Goal: Task Accomplishment & Management: Use online tool/utility

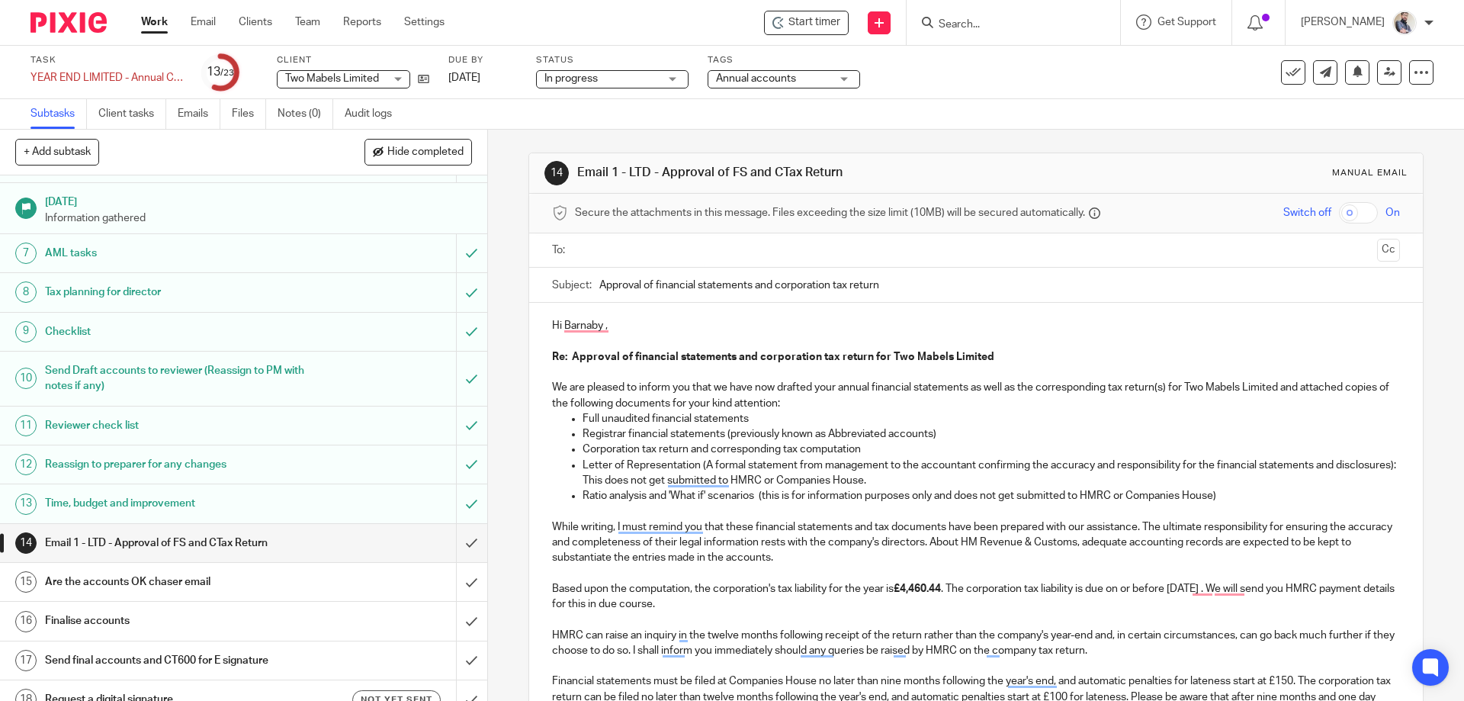
click at [723, 318] on p "Hi Barnaby ," at bounding box center [975, 325] width 847 height 15
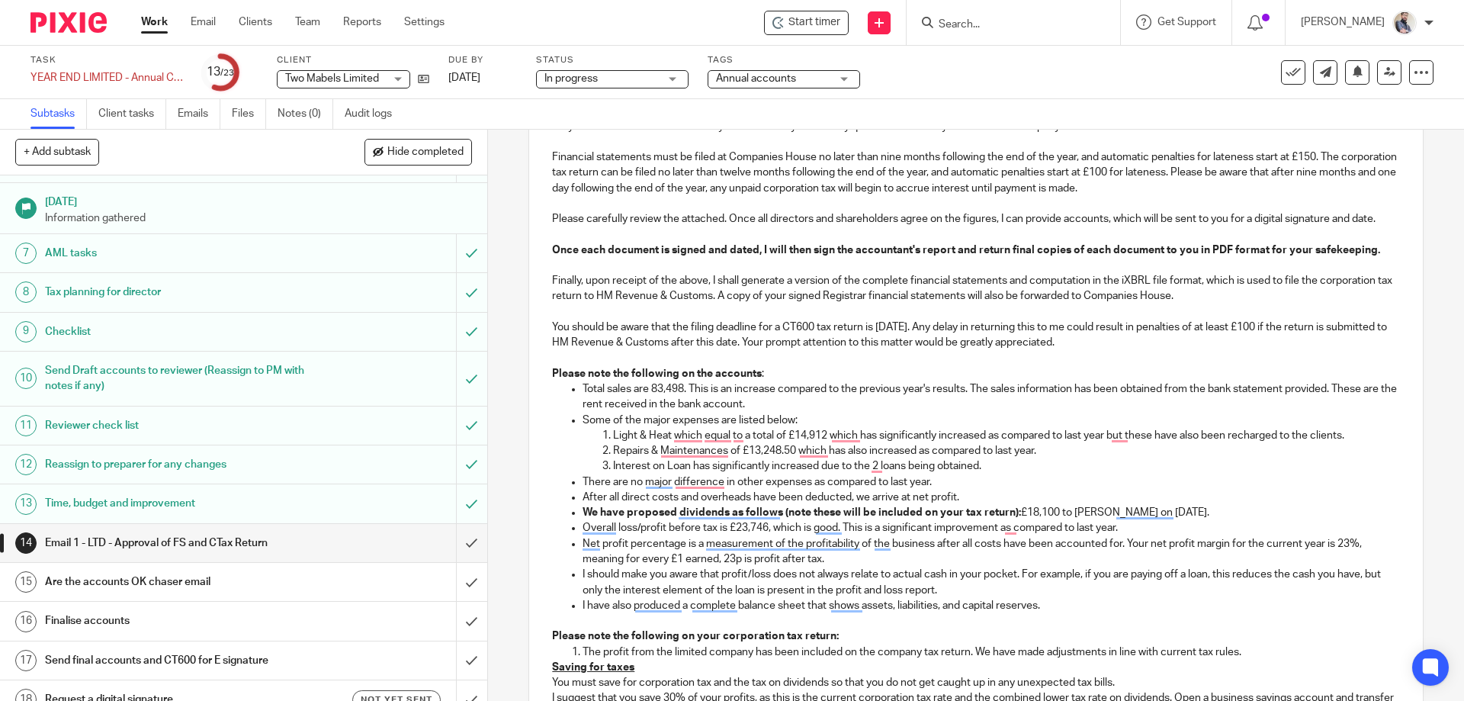
scroll to position [406, 0]
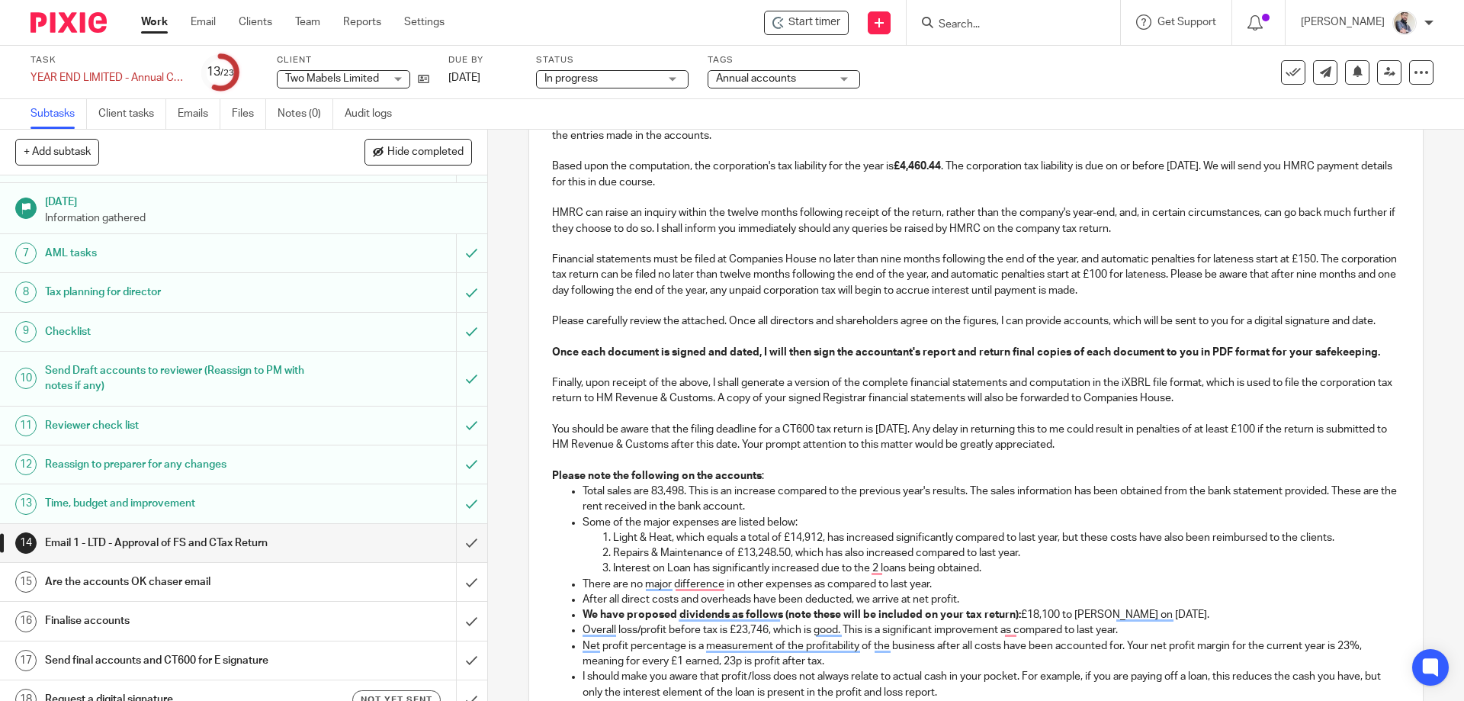
click at [1139, 536] on p "Light & Heat, which equals a total of £14,912, has increased significantly comp…" at bounding box center [1006, 537] width 786 height 15
click at [1225, 540] on p "Light & Heat, which equals a total of £14,912, has increased significantly comp…" at bounding box center [1006, 537] width 786 height 15
click at [1019, 569] on p "Interest on the Loan has significantly increased due to the two loans being obt…" at bounding box center [1006, 567] width 786 height 15
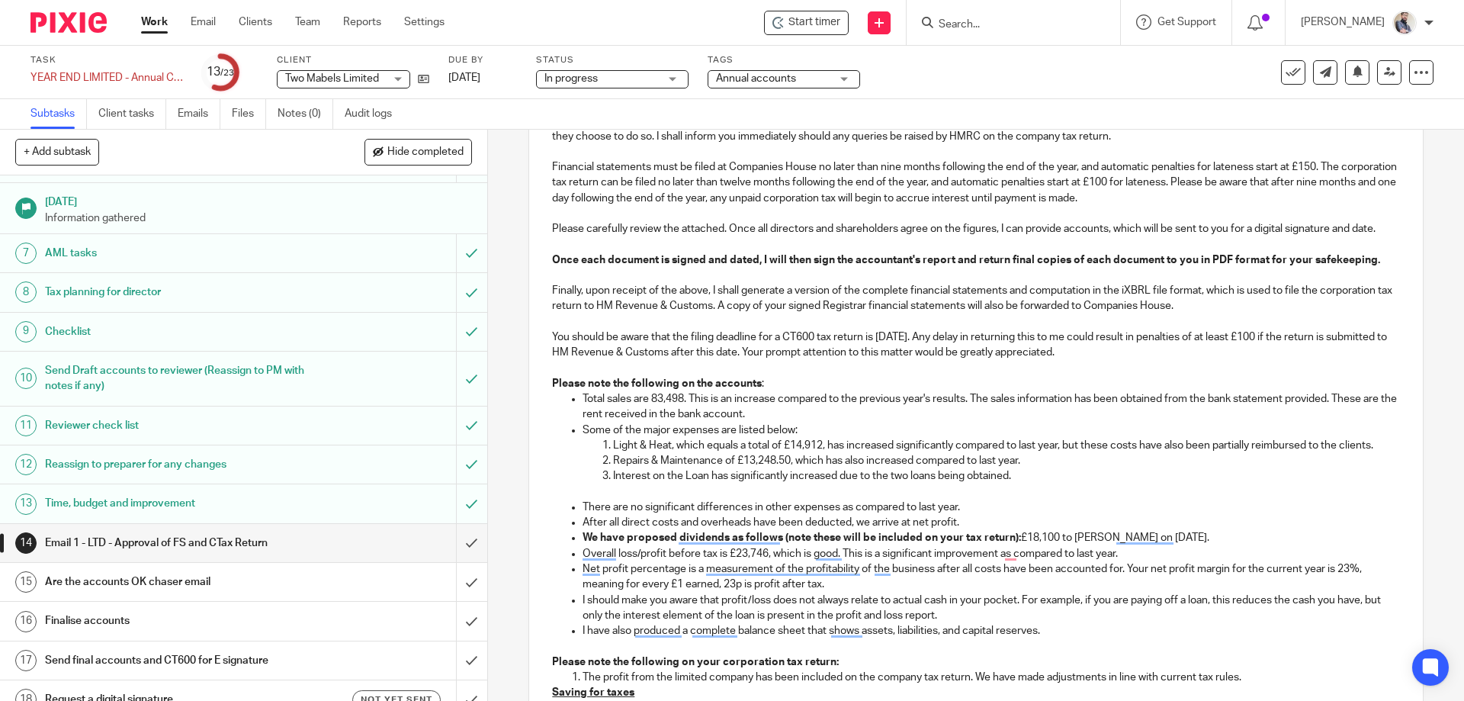
scroll to position [509, 0]
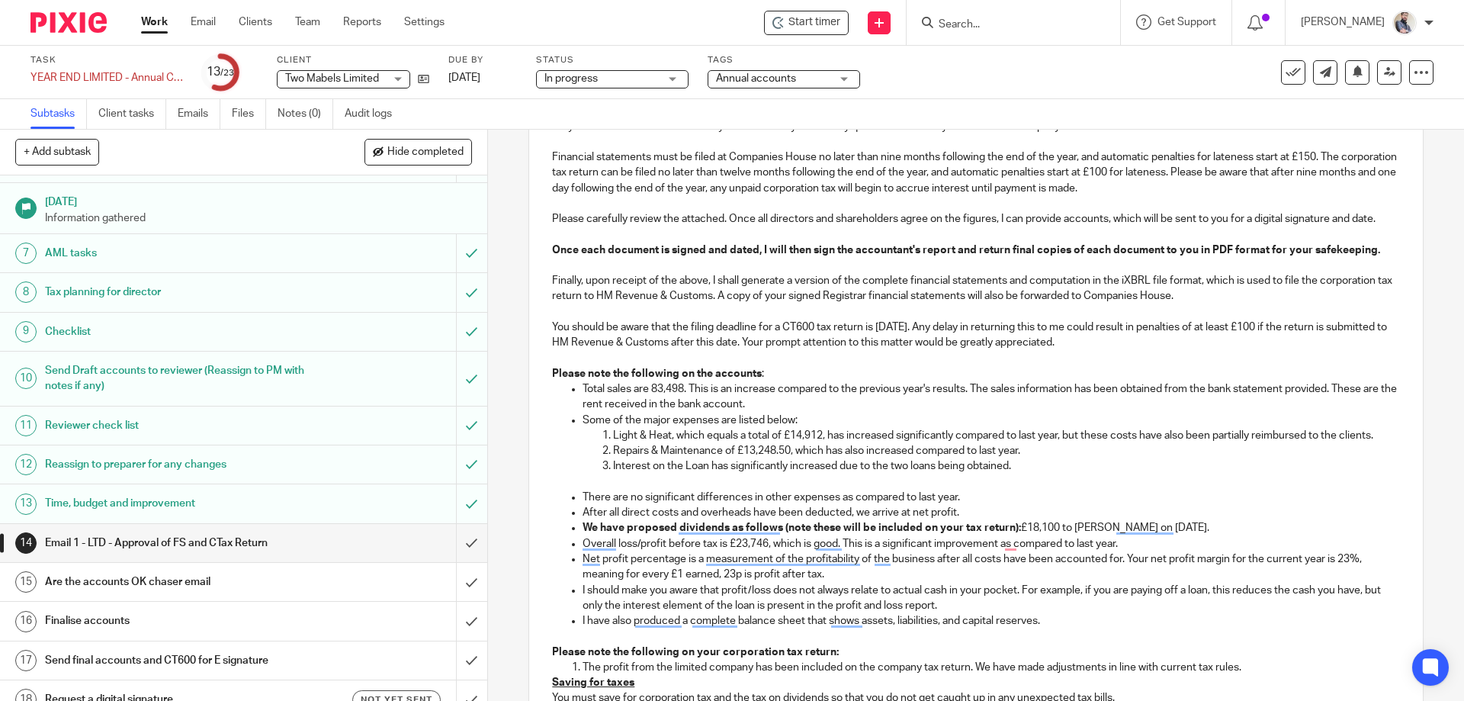
drag, startPoint x: 1072, startPoint y: 528, endPoint x: 1160, endPoint y: 528, distance: 87.7
click at [1075, 528] on p "We have proposed dividends as follows (note these will be included on your tax …" at bounding box center [990, 527] width 817 height 15
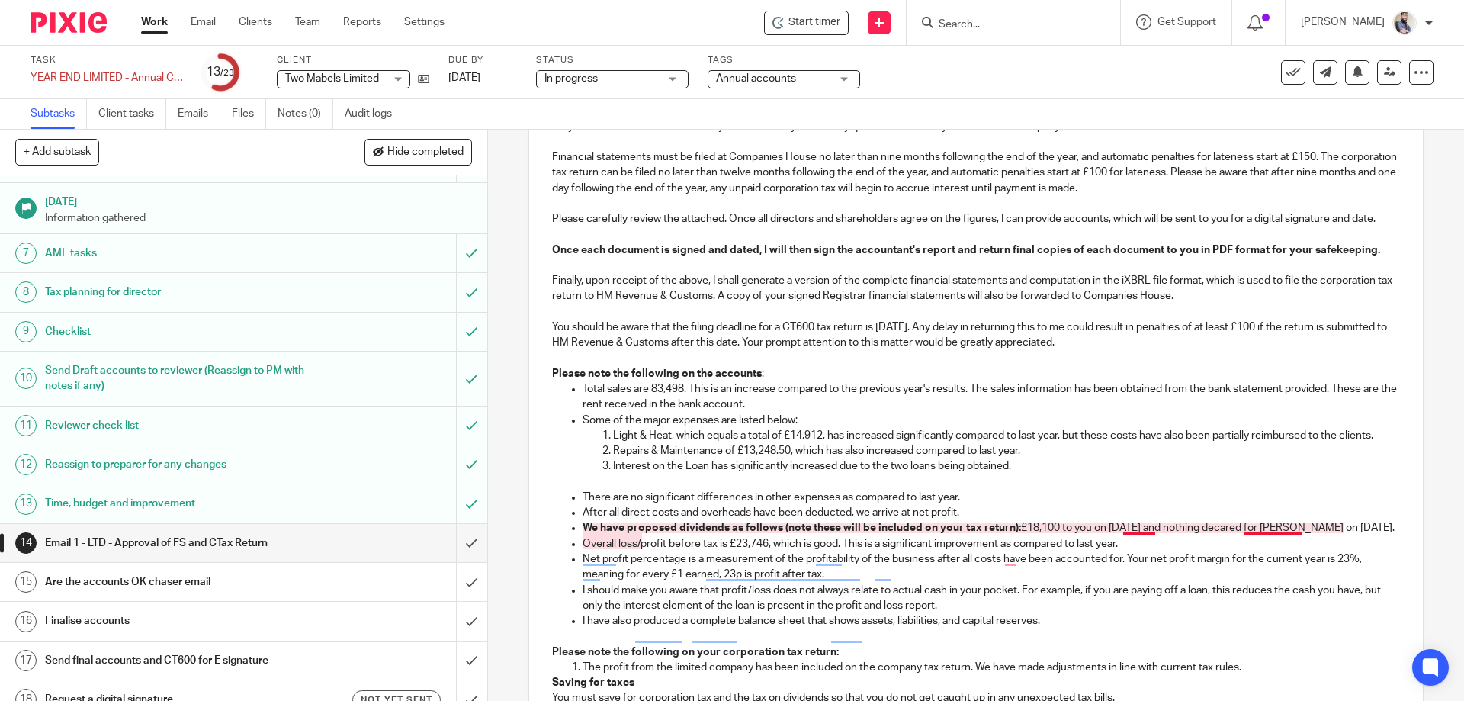
click at [1143, 526] on p "We have proposed dividends as follows (note these will be included on your tax …" at bounding box center [990, 527] width 817 height 15
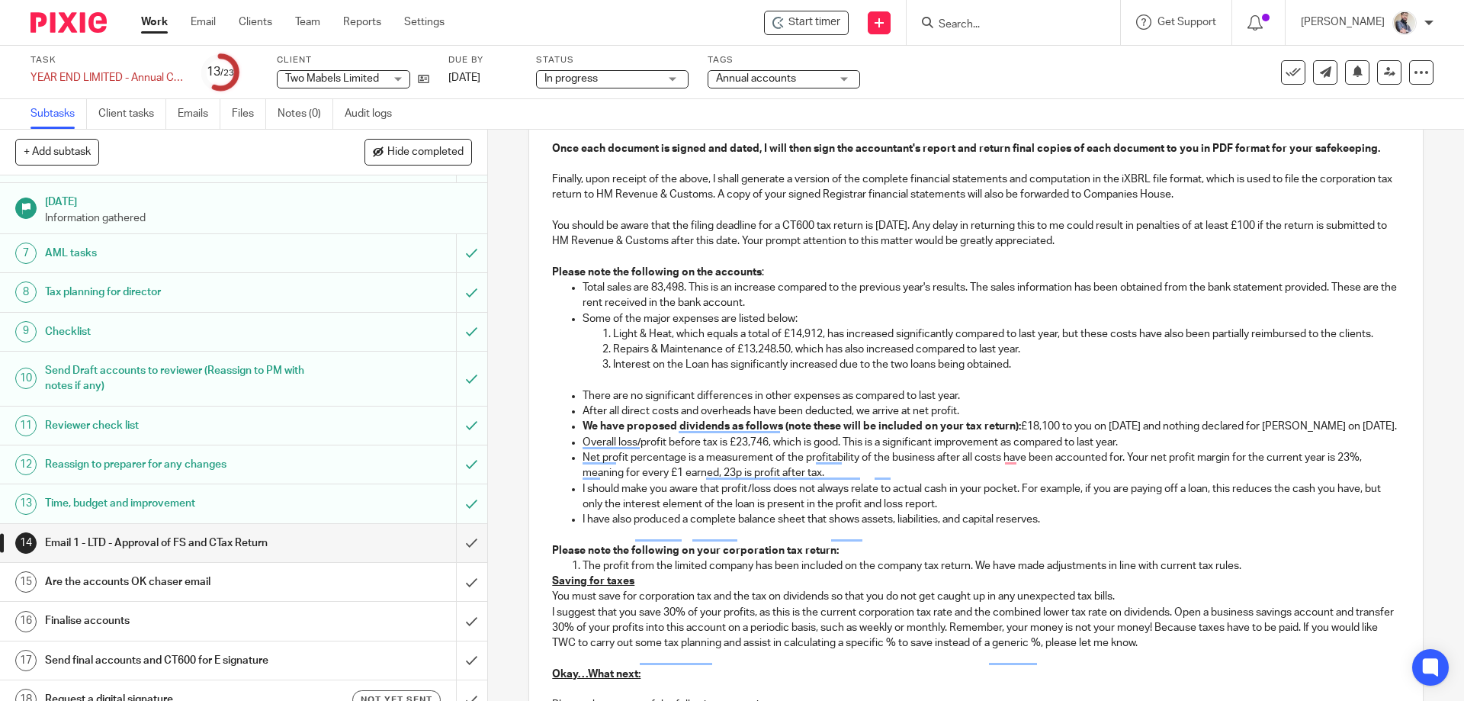
click at [642, 434] on p "We have proposed dividends as follows (note these will be included on your tax …" at bounding box center [990, 426] width 817 height 15
click at [638, 440] on p "Overall loss/profit before tax is £23,746, which is good. This is a significant…" at bounding box center [990, 442] width 817 height 15
click at [1155, 437] on p "The overall profit before tax is £23,746, which is satisfactory. This is a sign…" at bounding box center [990, 442] width 817 height 15
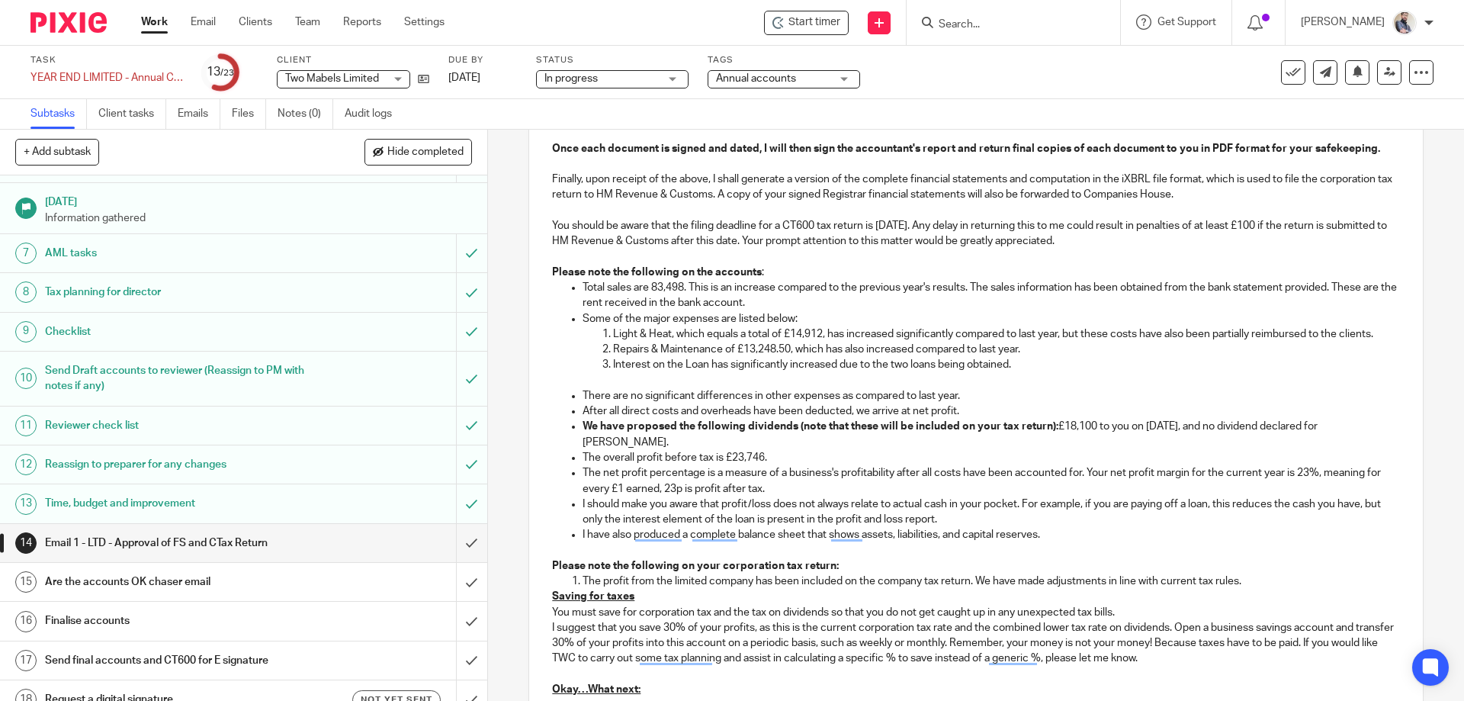
click at [1307, 472] on p "The net profit percentage is a measure of a business's profitability after all …" at bounding box center [990, 480] width 817 height 31
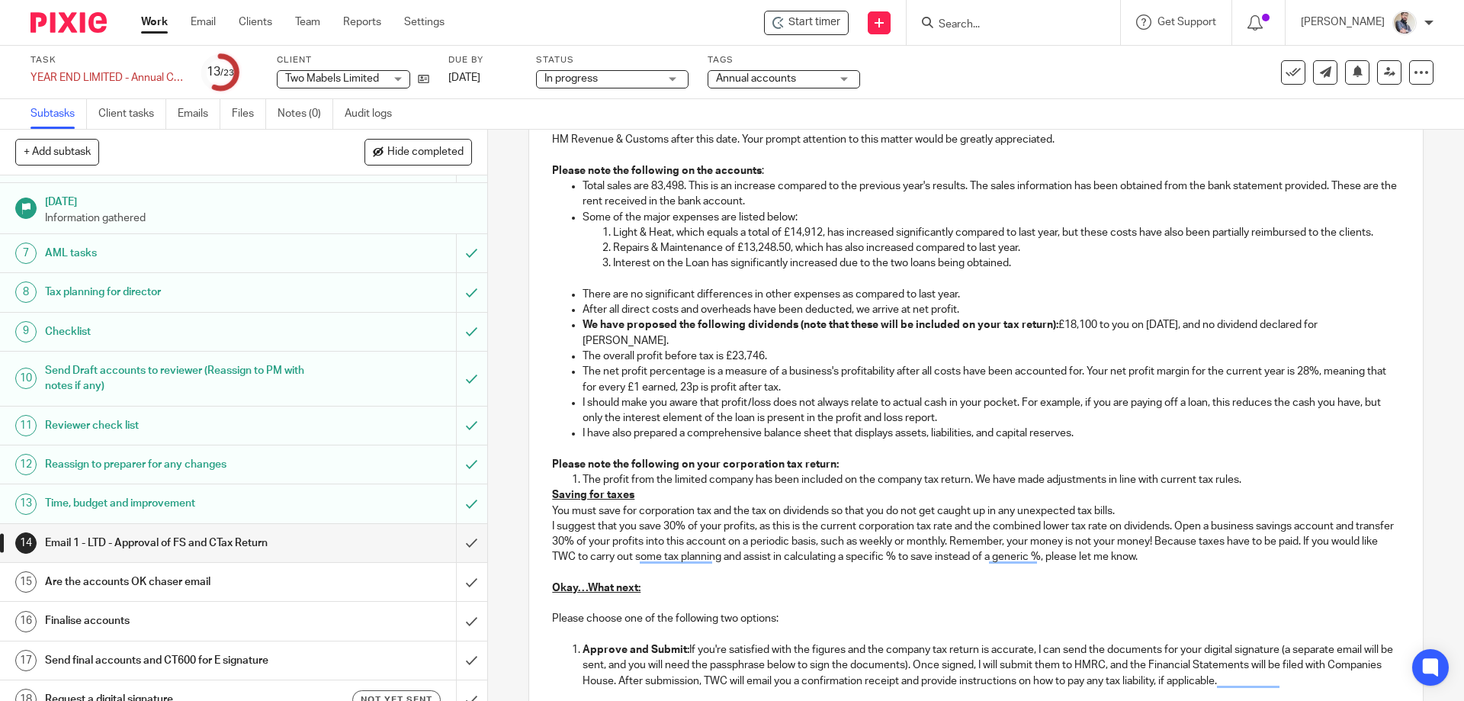
click at [1275, 476] on p "The profit from the limited company has been included on the company tax return…" at bounding box center [990, 479] width 817 height 15
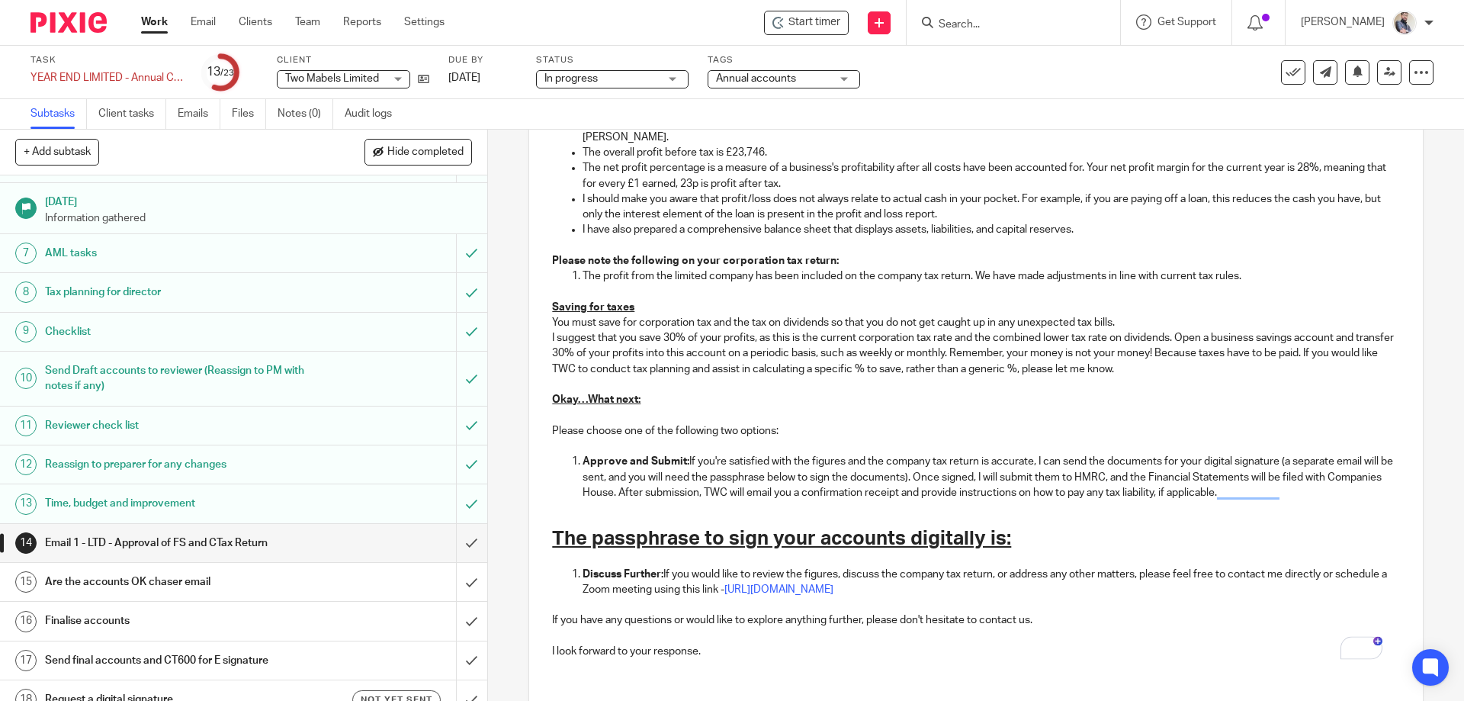
scroll to position [1016, 0]
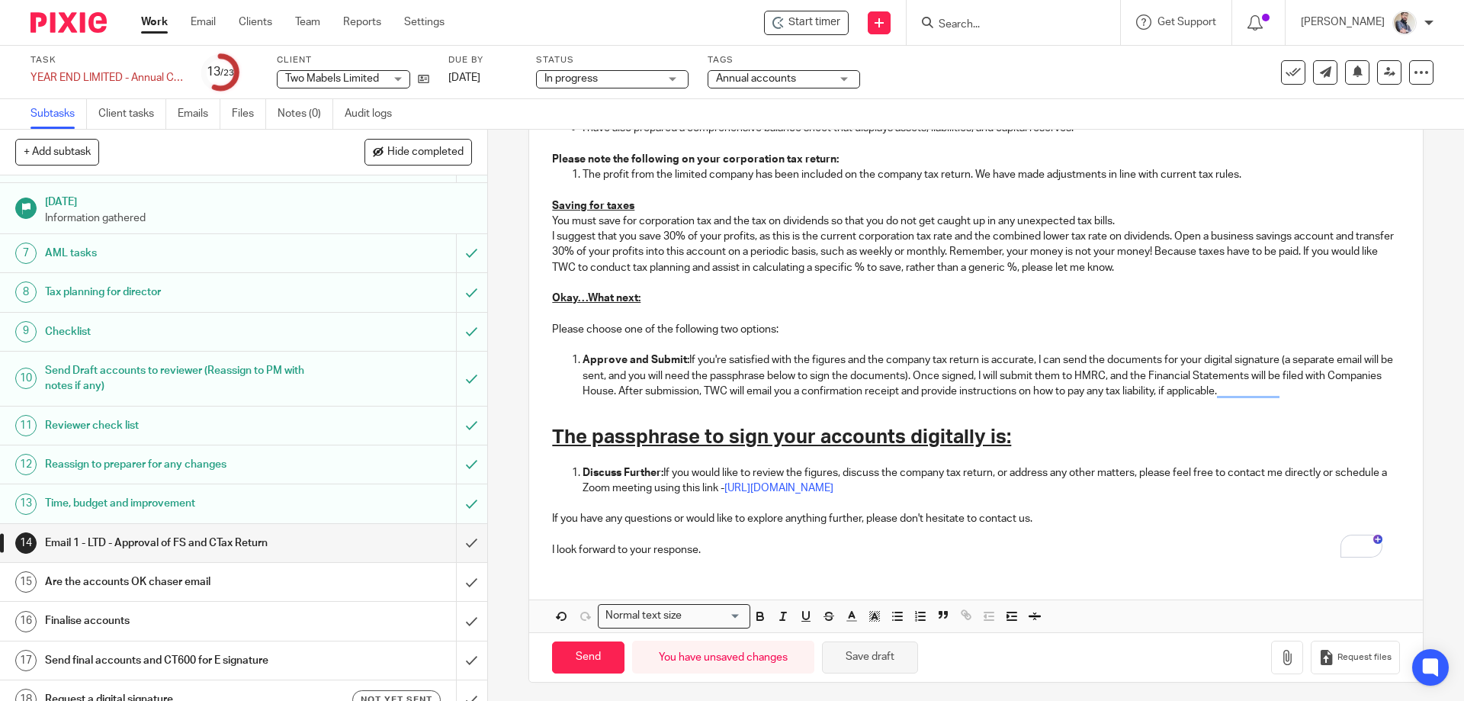
click at [868, 647] on button "Save draft" at bounding box center [870, 657] width 96 height 33
click at [428, 82] on icon at bounding box center [423, 78] width 11 height 11
click at [1041, 435] on h1 "The passphrase to sign your accounts digitally is:" at bounding box center [975, 437] width 847 height 24
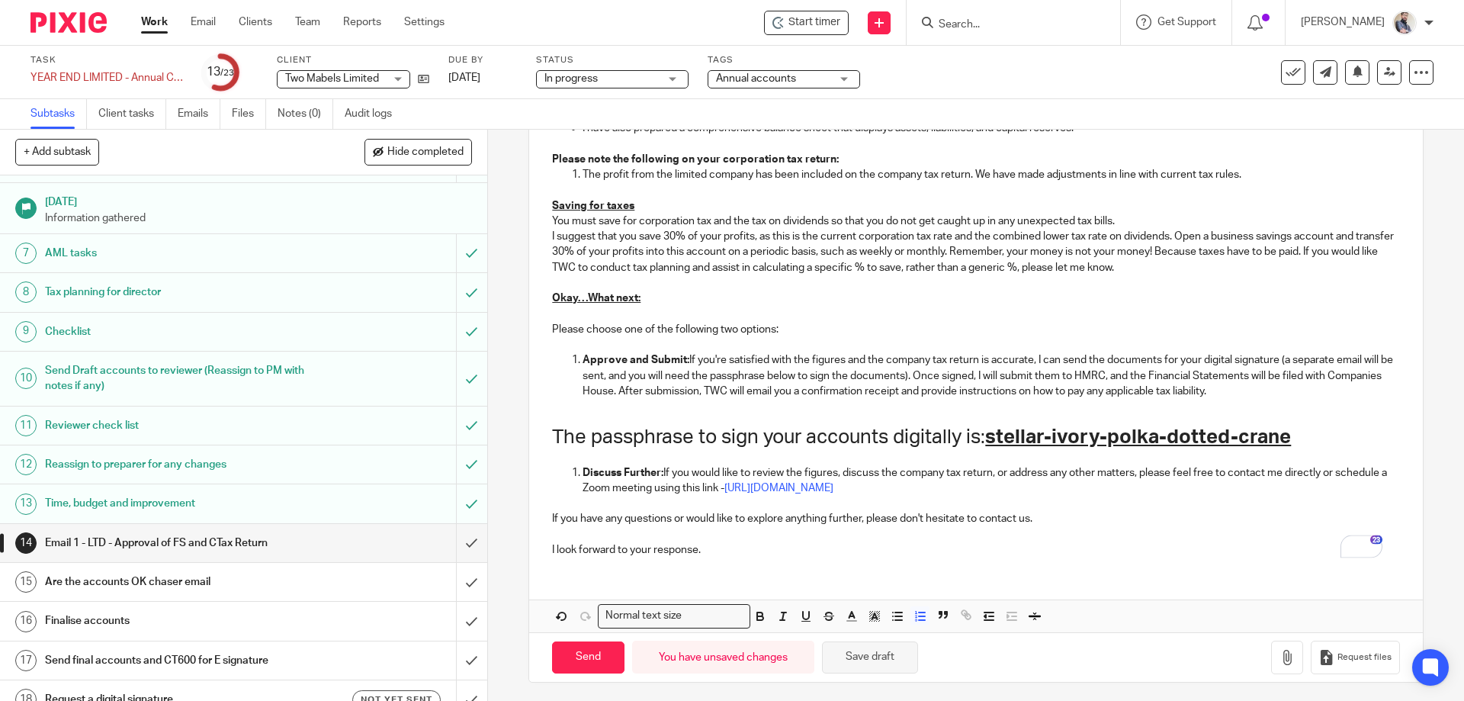
click at [867, 662] on button "Save draft" at bounding box center [870, 657] width 96 height 33
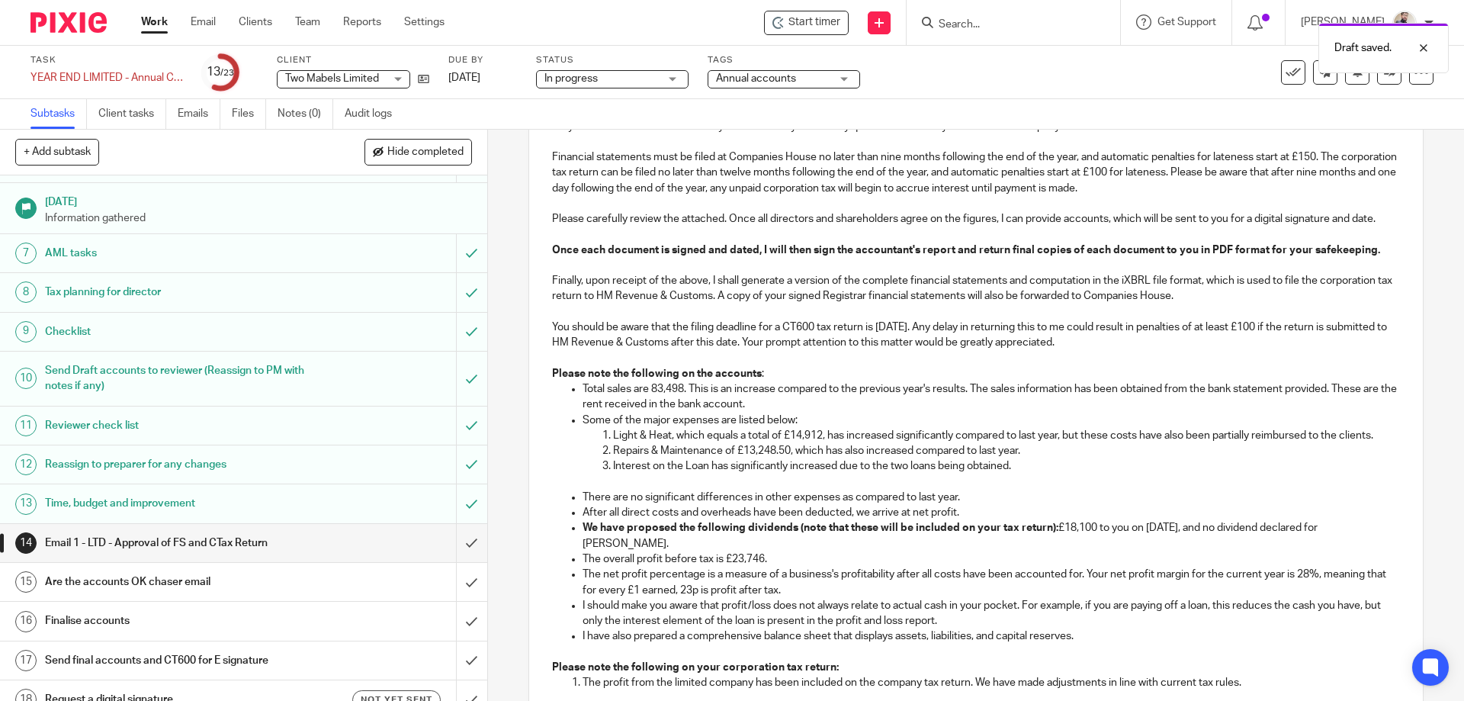
scroll to position [0, 0]
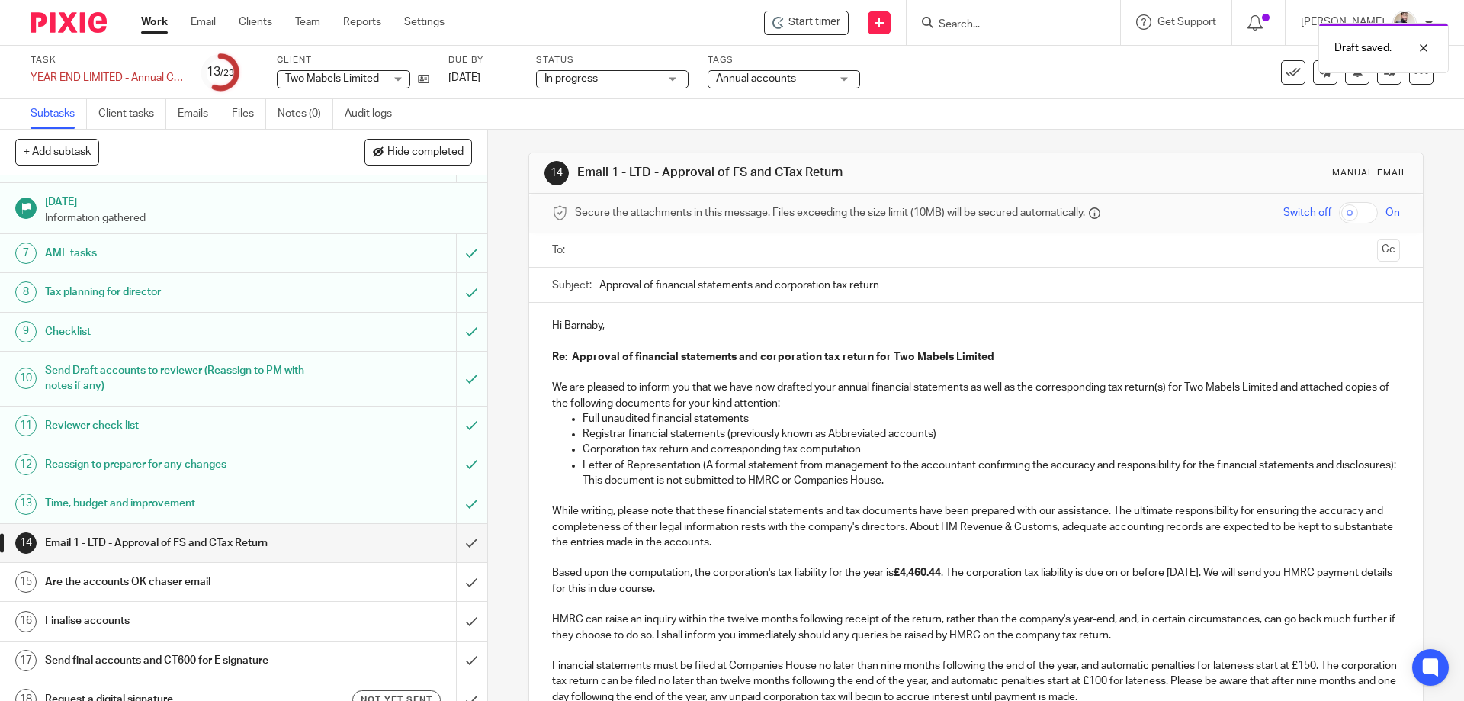
click at [99, 411] on link "11 Reviewer check list" at bounding box center [228, 425] width 456 height 38
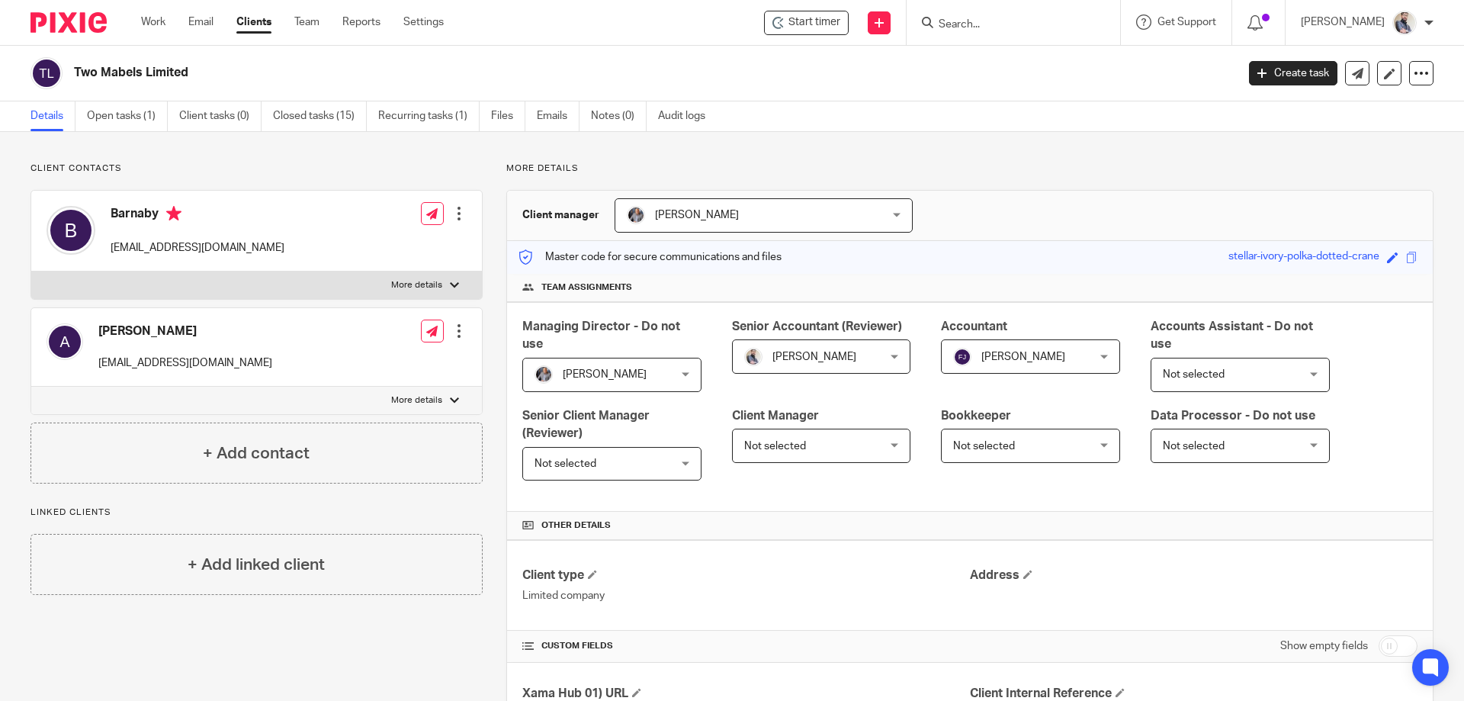
click at [1017, 19] on input "Search" at bounding box center [1005, 25] width 137 height 14
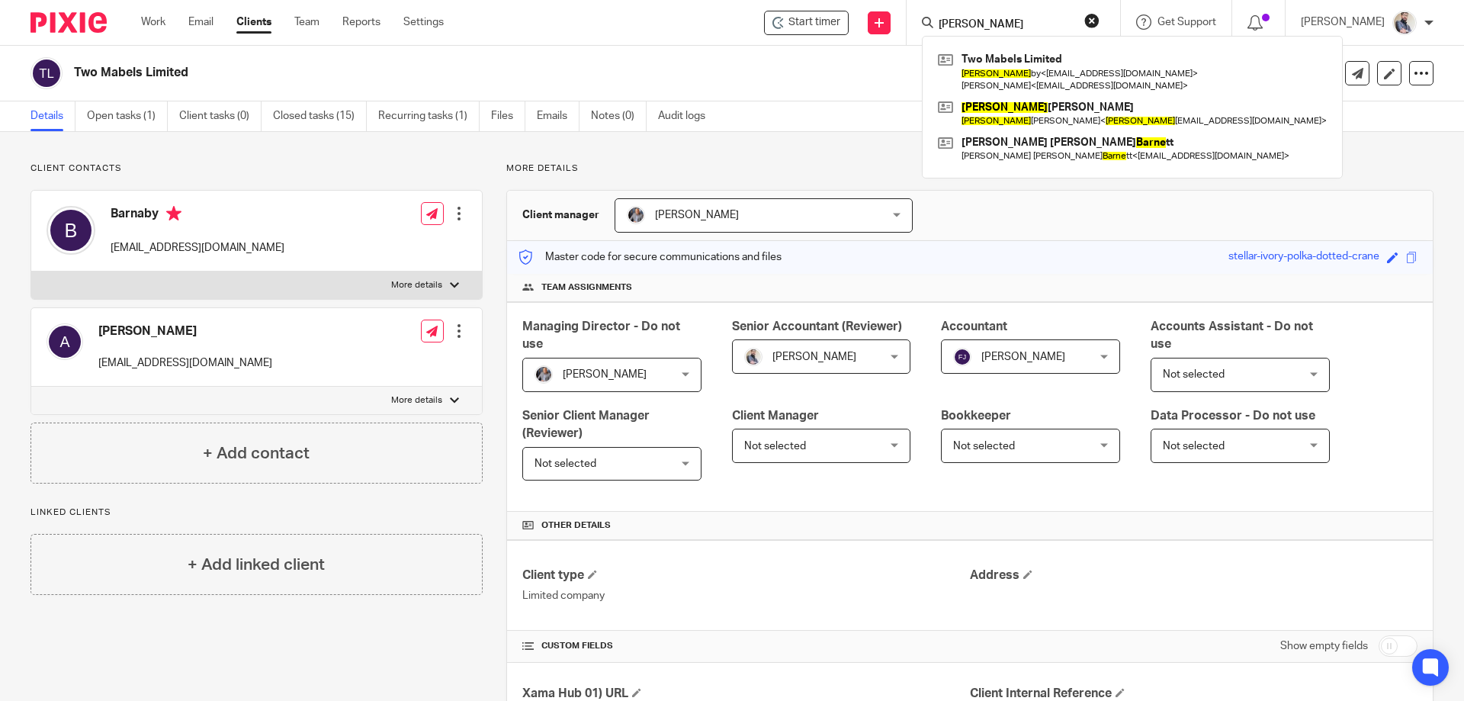
type input "[PERSON_NAME]"
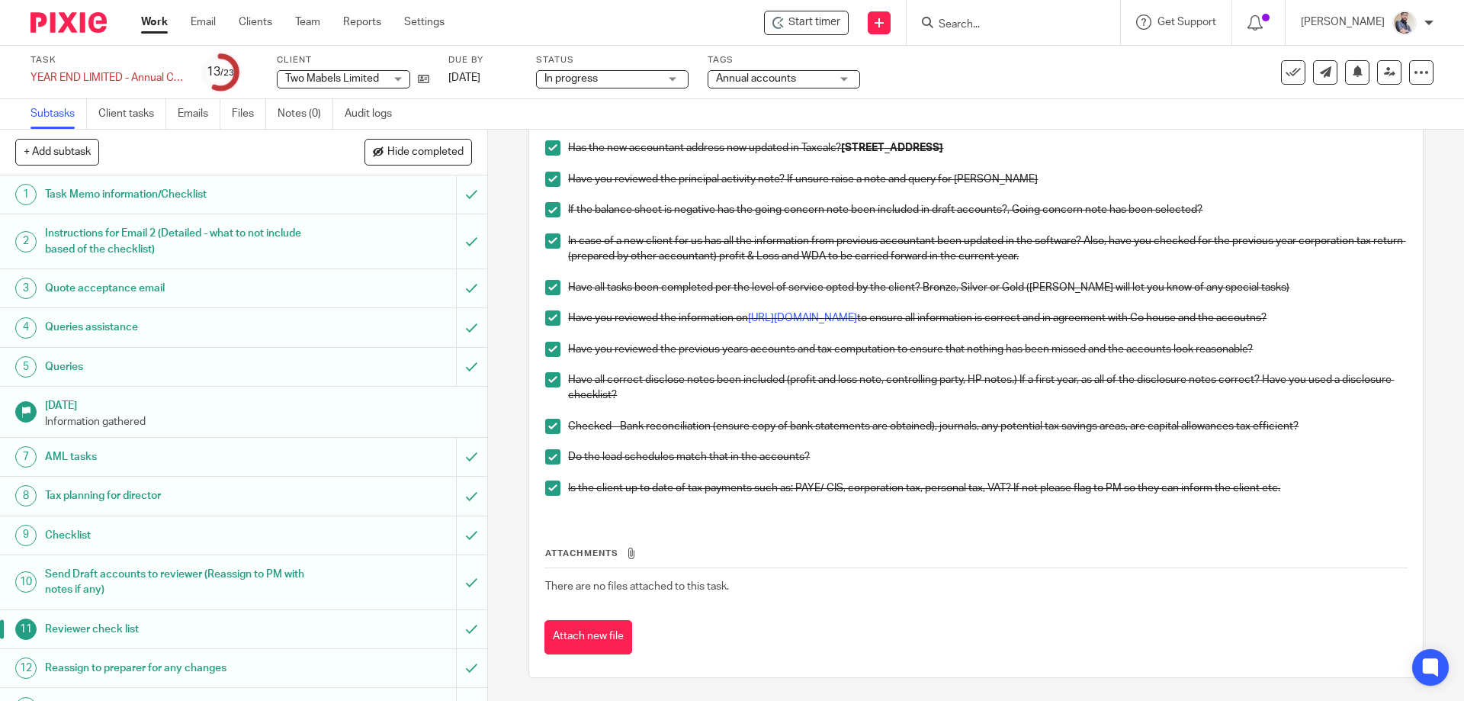
scroll to position [418, 0]
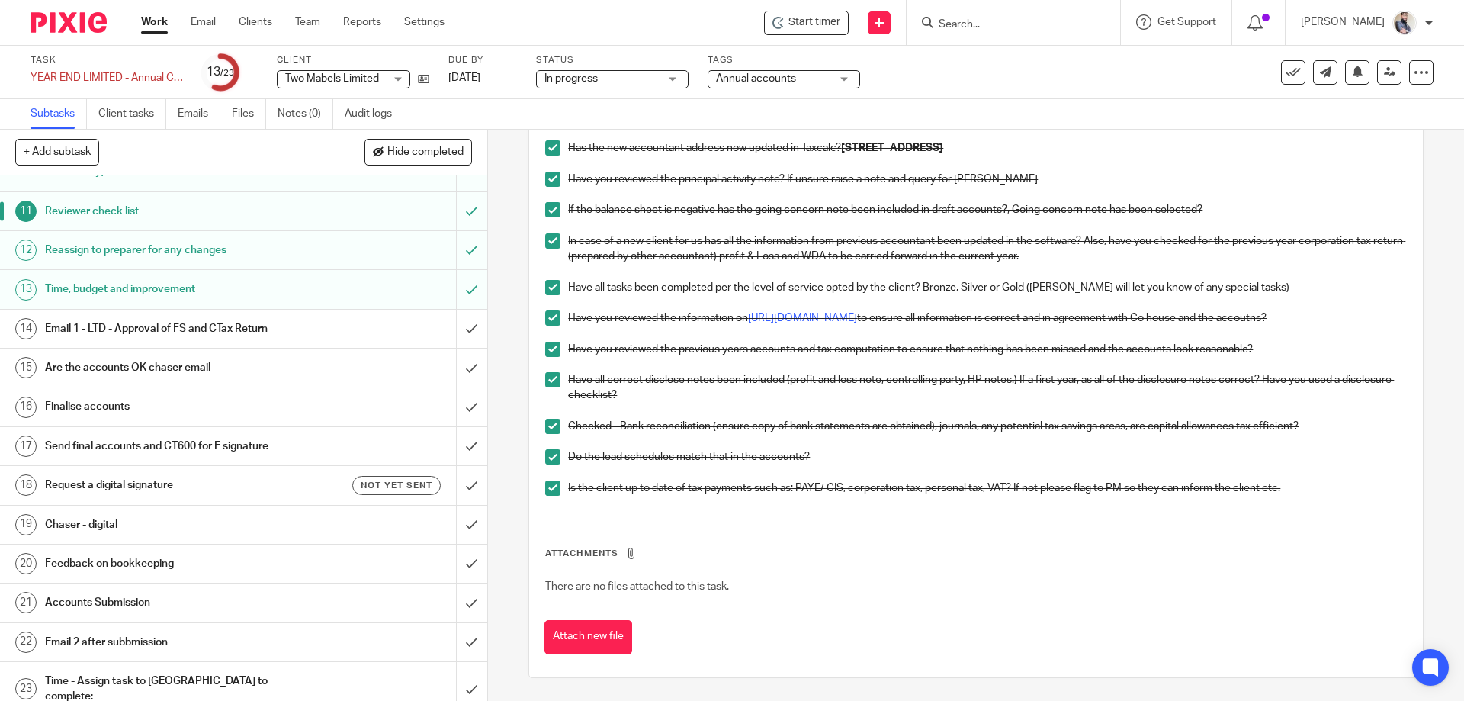
click at [182, 333] on h1 "Email 1 - LTD - Approval of FS and CTax Return" at bounding box center [177, 328] width 264 height 23
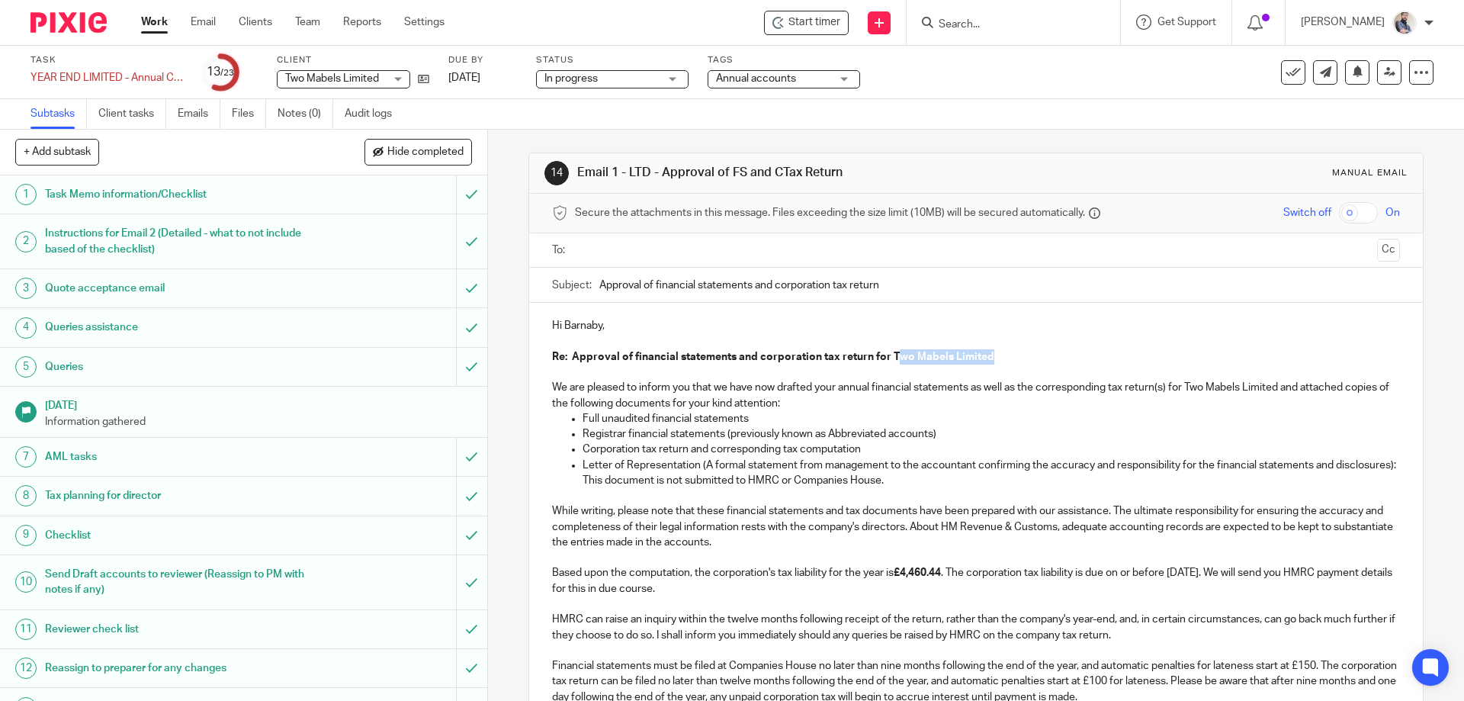
drag, startPoint x: 888, startPoint y: 352, endPoint x: 984, endPoint y: 351, distance: 96.1
click at [984, 351] on p "Re: Approval of financial statements and corporation tax return for Two Mabels …" at bounding box center [975, 356] width 847 height 15
copy strong "wo Mabels Limited"
click at [586, 324] on p "Hi Barnaby," at bounding box center [975, 325] width 847 height 15
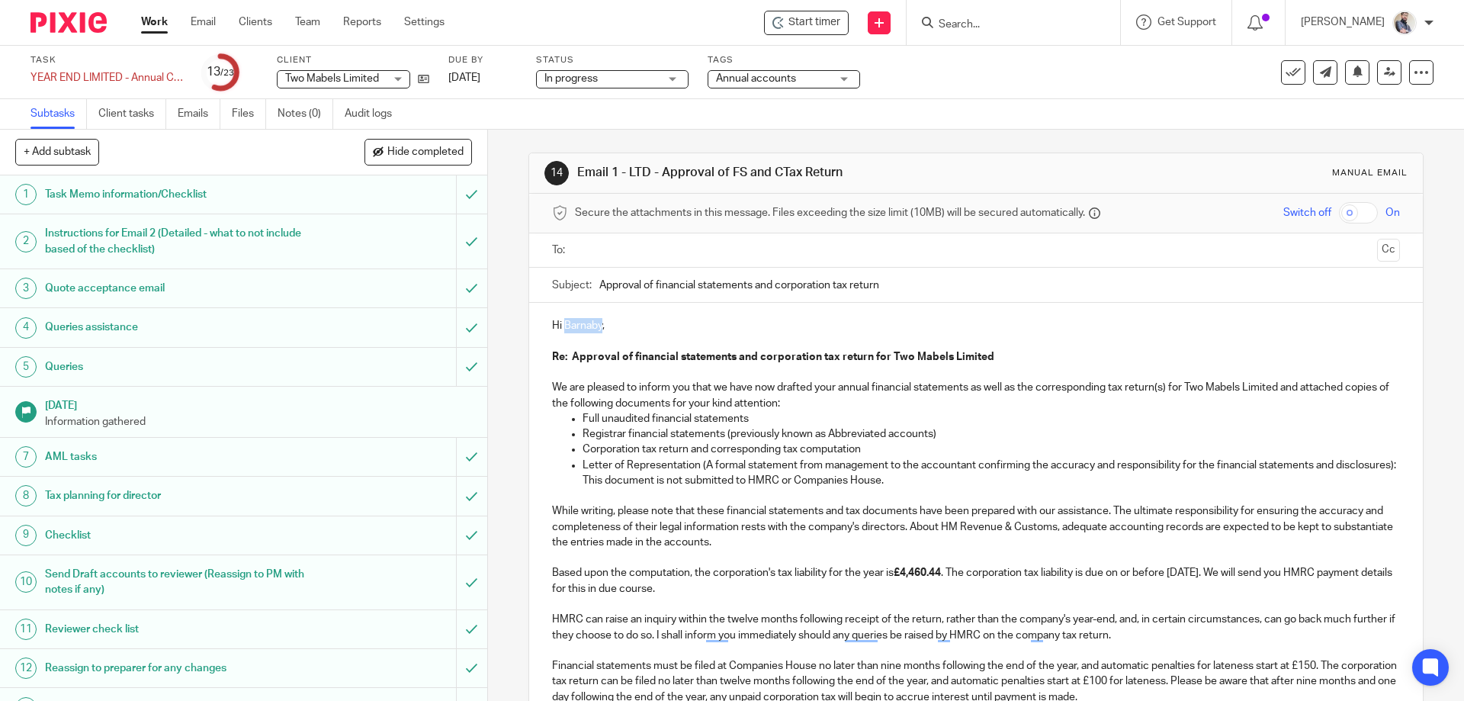
copy p "Barnaby"
click at [604, 342] on p "To enrich screen reader interactions, please activate Accessibility in Grammarl…" at bounding box center [975, 340] width 847 height 15
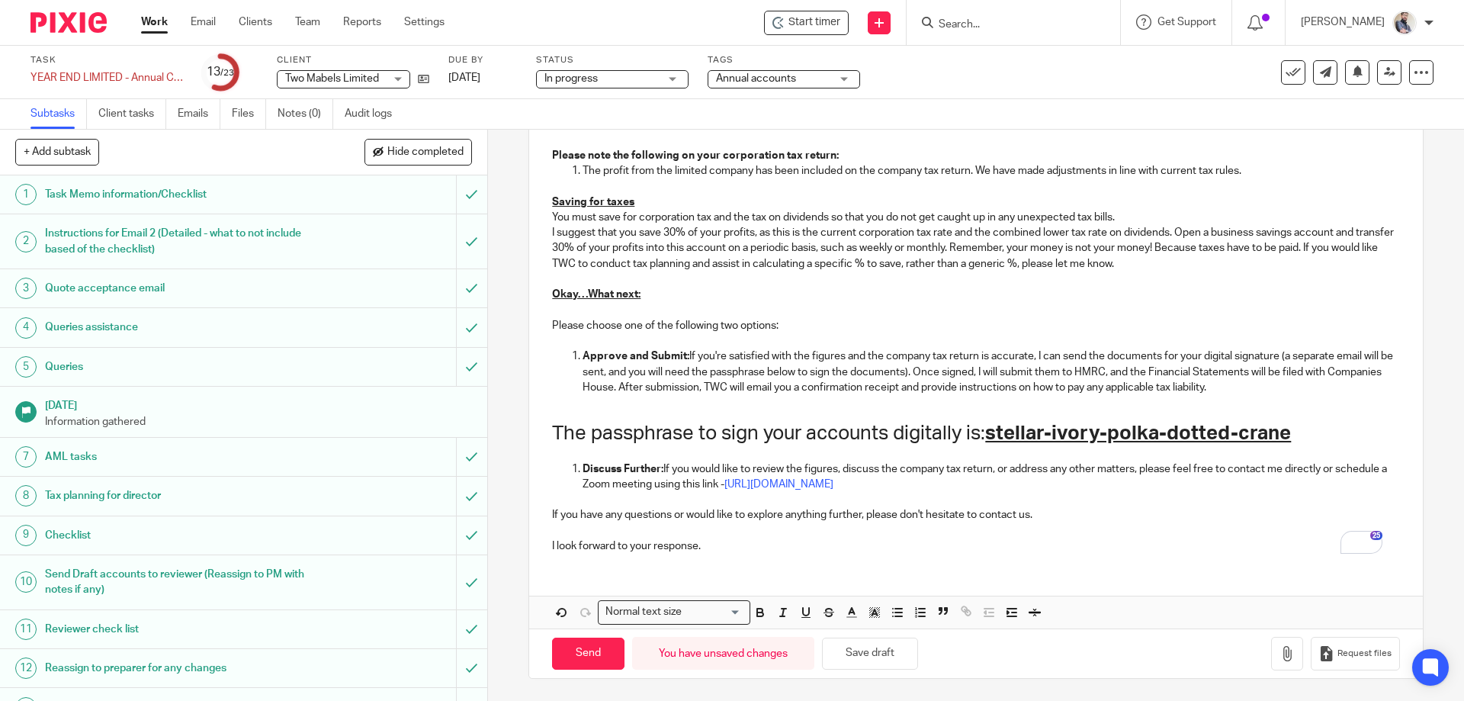
scroll to position [1021, 0]
click at [881, 648] on button "Save draft" at bounding box center [870, 653] width 96 height 33
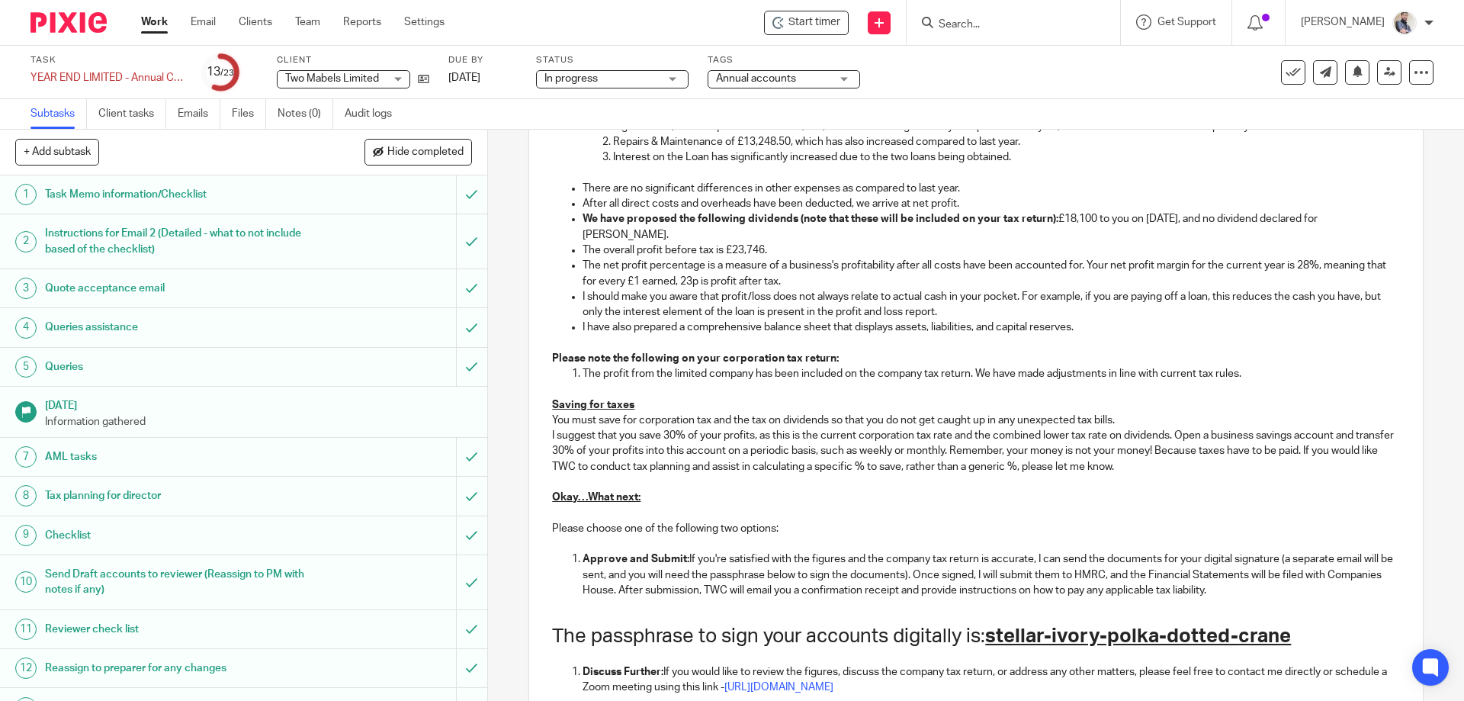
scroll to position [716, 0]
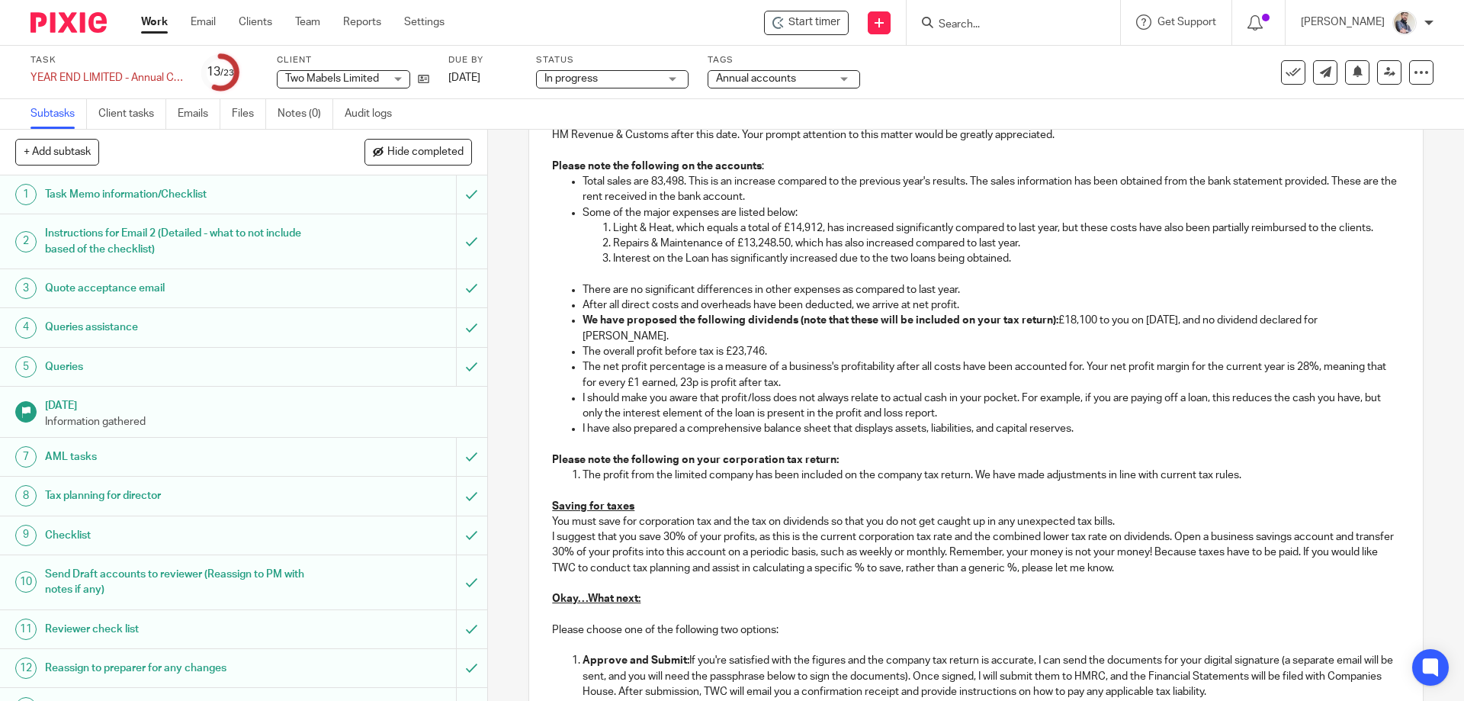
click at [1083, 316] on p "We have proposed the following dividends (note that these will be included on y…" at bounding box center [990, 328] width 817 height 31
click at [1216, 317] on p "We have proposed the following dividends (note that these will be included on y…" at bounding box center [990, 328] width 817 height 31
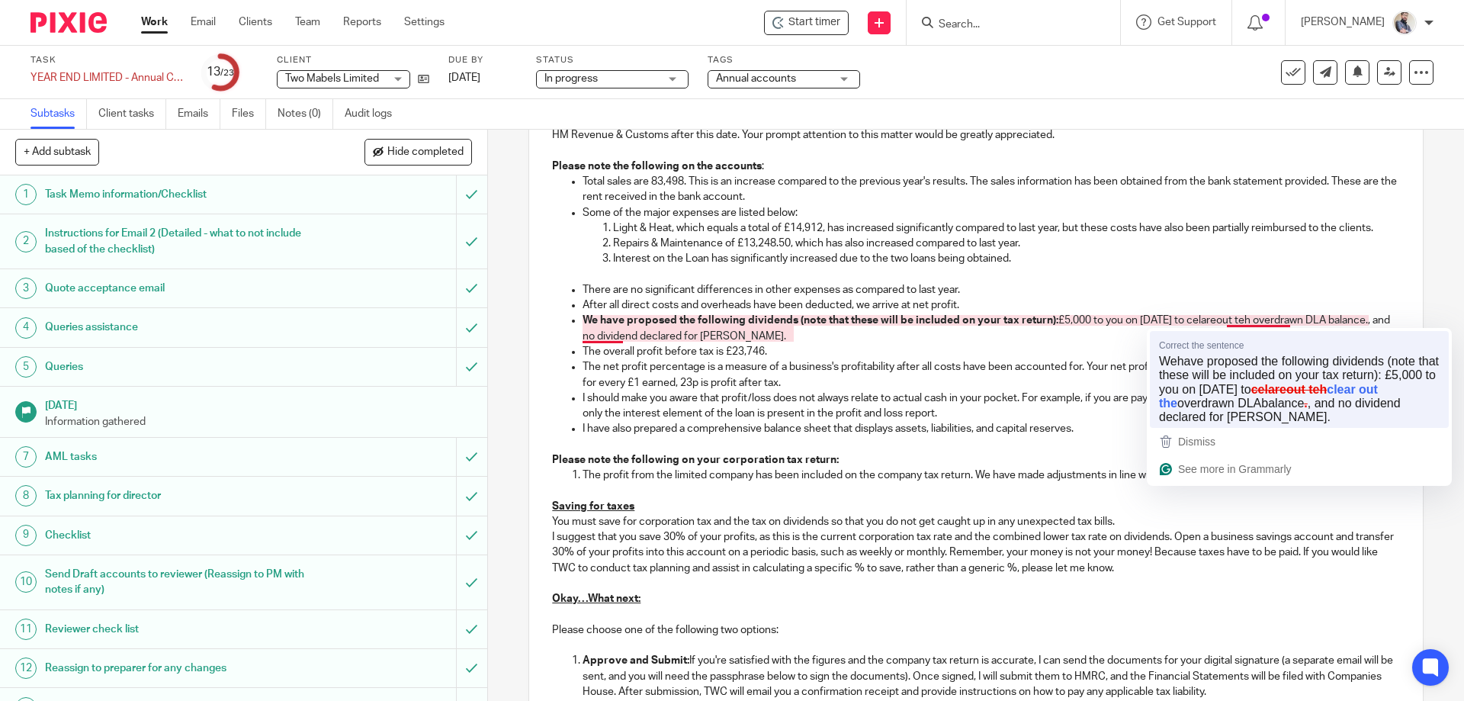
drag, startPoint x: 1356, startPoint y: 387, endPoint x: 1378, endPoint y: 342, distance: 49.4
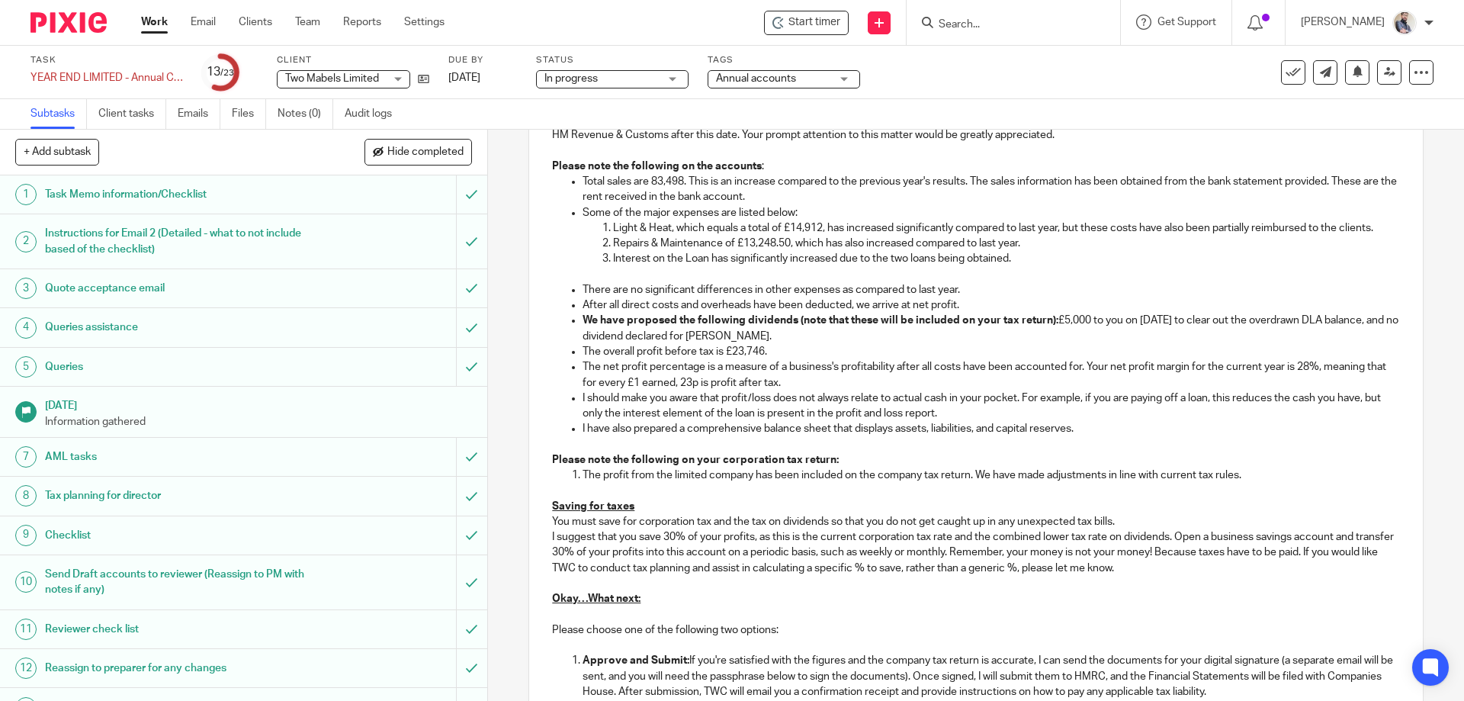
click at [619, 339] on p "We have proposed the following dividends (note that these will be included on y…" at bounding box center [990, 328] width 817 height 31
click at [788, 339] on p "We have proposed the following dividends (note that these will be included on y…" at bounding box center [990, 328] width 817 height 31
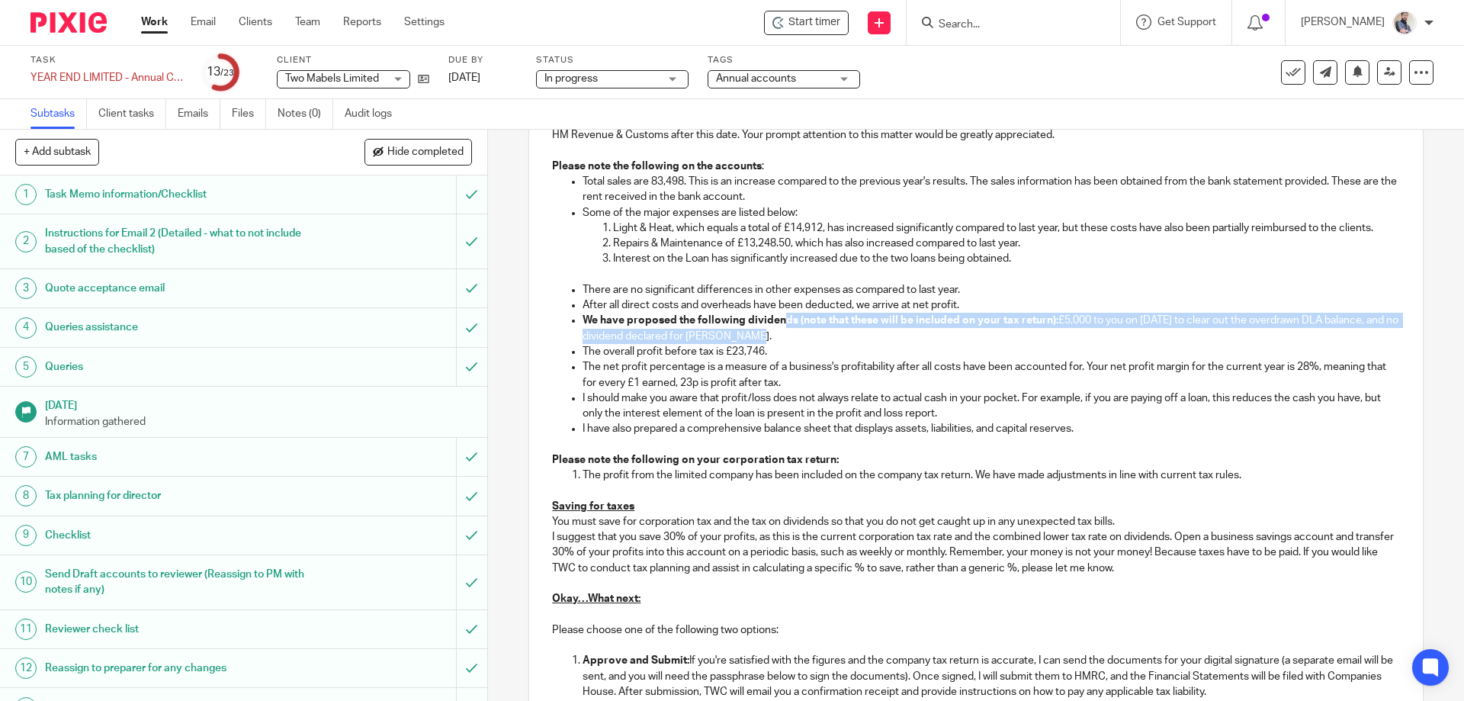
drag, startPoint x: 791, startPoint y: 330, endPoint x: 776, endPoint y: 326, distance: 15.0
click at [776, 326] on p "We have proposed the following dividends (note that these will be included on y…" at bounding box center [990, 328] width 817 height 31
click at [953, 342] on p "We have proposed the following dividends (note that these will be included on y…" at bounding box center [990, 328] width 817 height 31
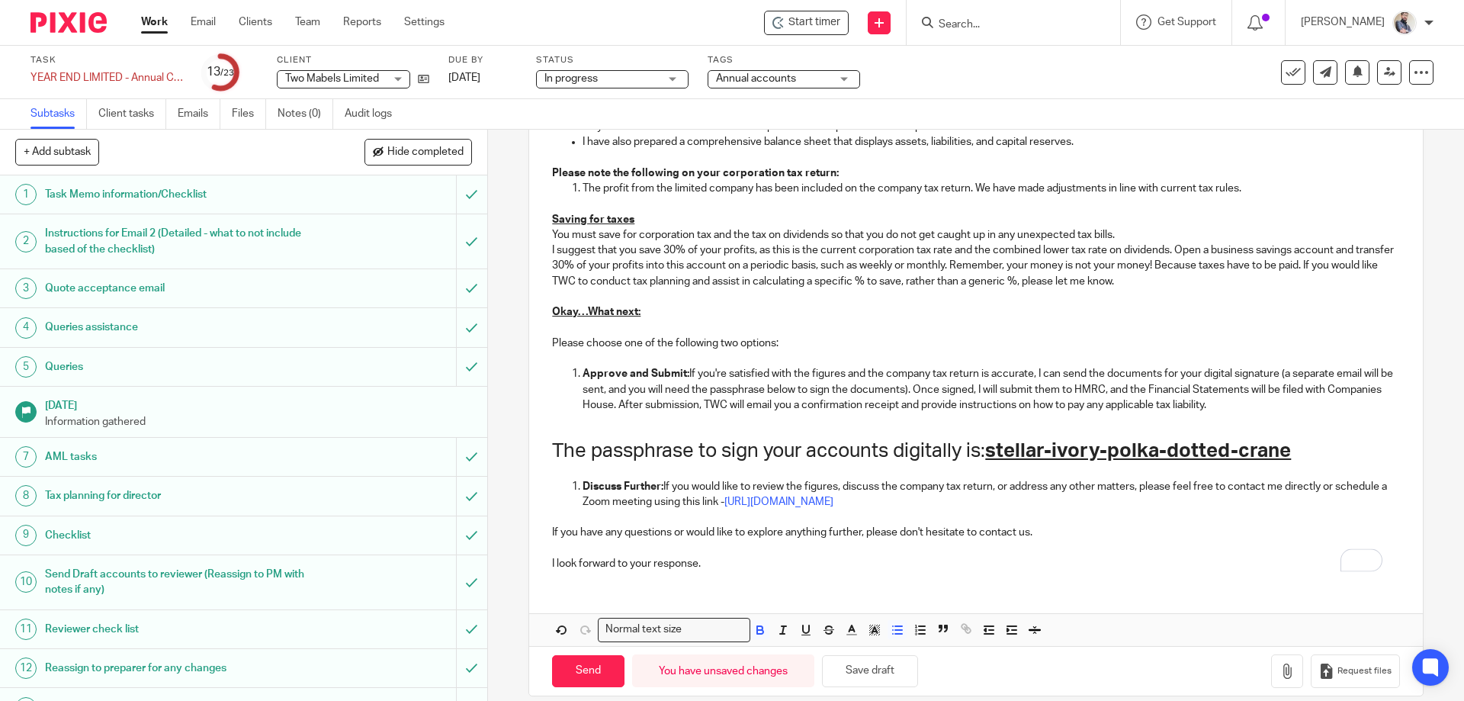
scroll to position [1021, 0]
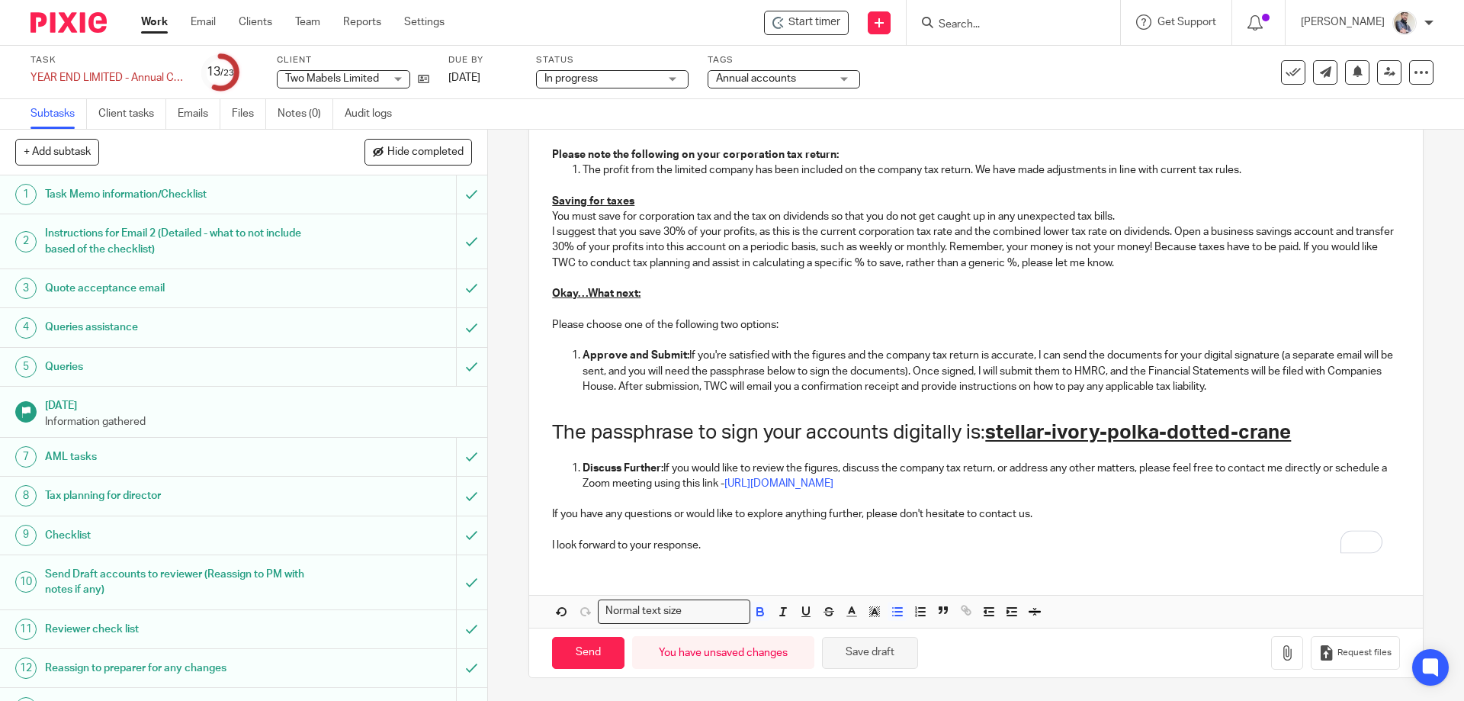
click at [867, 663] on button "Save draft" at bounding box center [870, 653] width 96 height 33
click at [903, 653] on button "Save draft" at bounding box center [870, 653] width 96 height 33
click at [841, 659] on button "Save draft" at bounding box center [870, 653] width 96 height 33
click at [861, 651] on button "Save draft" at bounding box center [870, 653] width 96 height 33
click at [1381, 83] on link at bounding box center [1389, 72] width 24 height 24
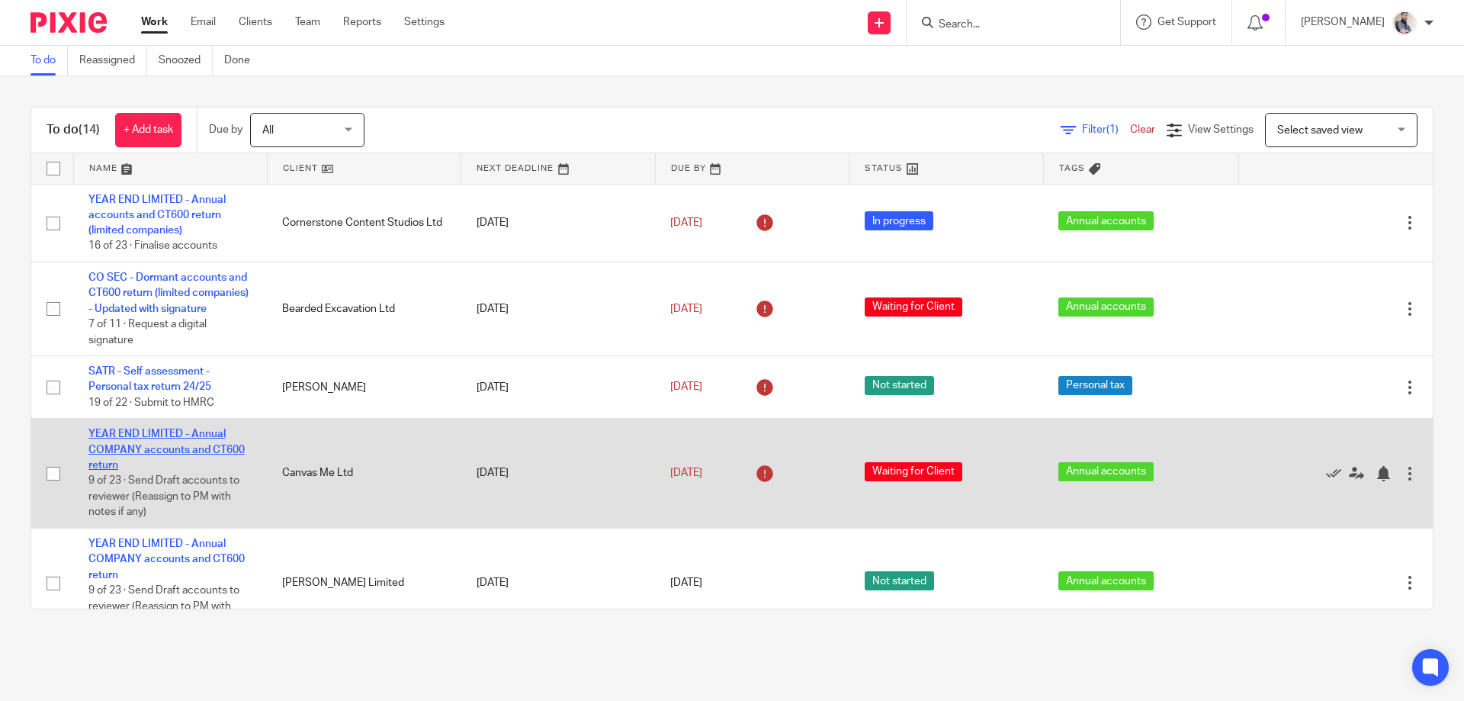
click at [215, 467] on link "YEAR END LIMITED - Annual COMPANY accounts and CT600 return" at bounding box center [166, 449] width 156 height 42
